Goal: Information Seeking & Learning: Learn about a topic

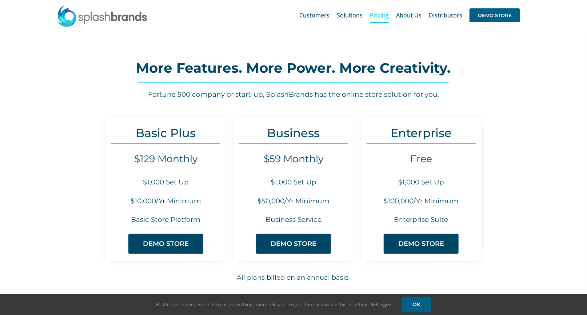
click at [131, 201] on h6 "$10,000/Yr Minimum" at bounding box center [166, 201] width 120 height 10
drag, startPoint x: 132, startPoint y: 201, endPoint x: 200, endPoint y: 205, distance: 68.8
click at [200, 205] on h6 "$10,000/Yr Minimum" at bounding box center [166, 201] width 120 height 10
click at [168, 204] on h6 "$10,000/Yr Minimum" at bounding box center [166, 201] width 120 height 10
click at [173, 201] on h6 "$10,000/Yr Minimum" at bounding box center [166, 201] width 120 height 10
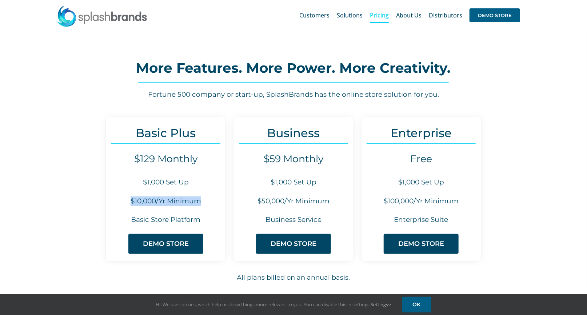
drag, startPoint x: 201, startPoint y: 204, endPoint x: 132, endPoint y: 203, distance: 68.7
click at [132, 203] on h6 "$10,000/Yr Minimum" at bounding box center [166, 201] width 120 height 10
click at [267, 202] on h6 "$50,000/Yr Minimum" at bounding box center [293, 201] width 120 height 10
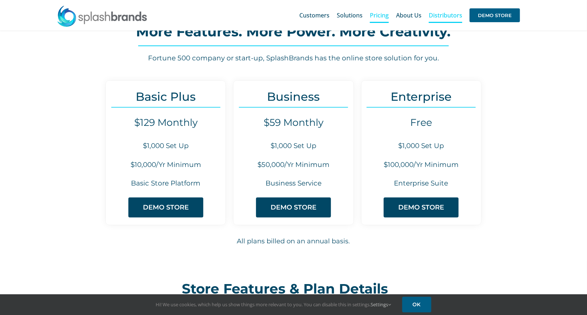
click at [449, 16] on span "Distributors" at bounding box center [445, 15] width 33 height 6
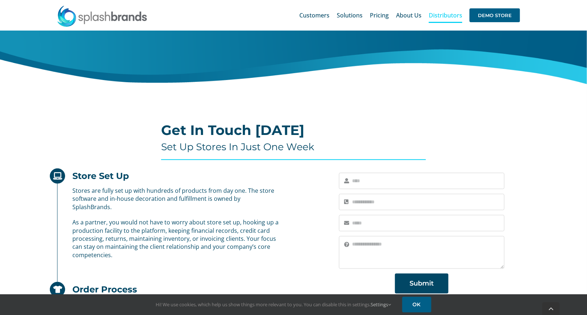
scroll to position [212, 0]
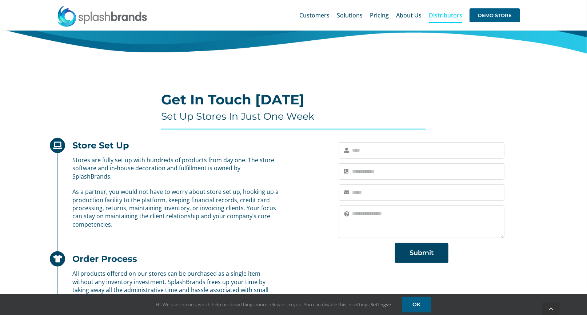
click at [194, 117] on h4 "Set Up Stores In Just One Week" at bounding box center [293, 117] width 265 height 12
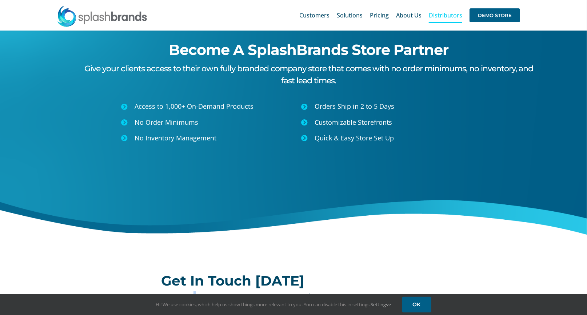
scroll to position [0, 0]
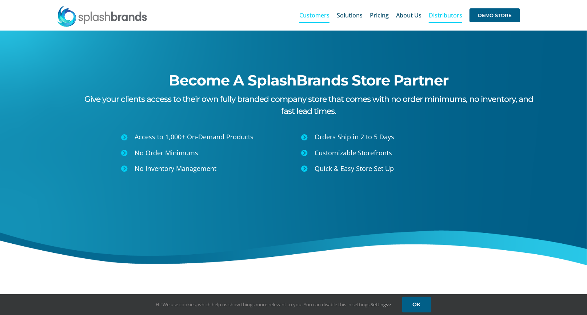
click at [323, 16] on span "Customers" at bounding box center [314, 15] width 30 height 6
